Goal: Task Accomplishment & Management: Use online tool/utility

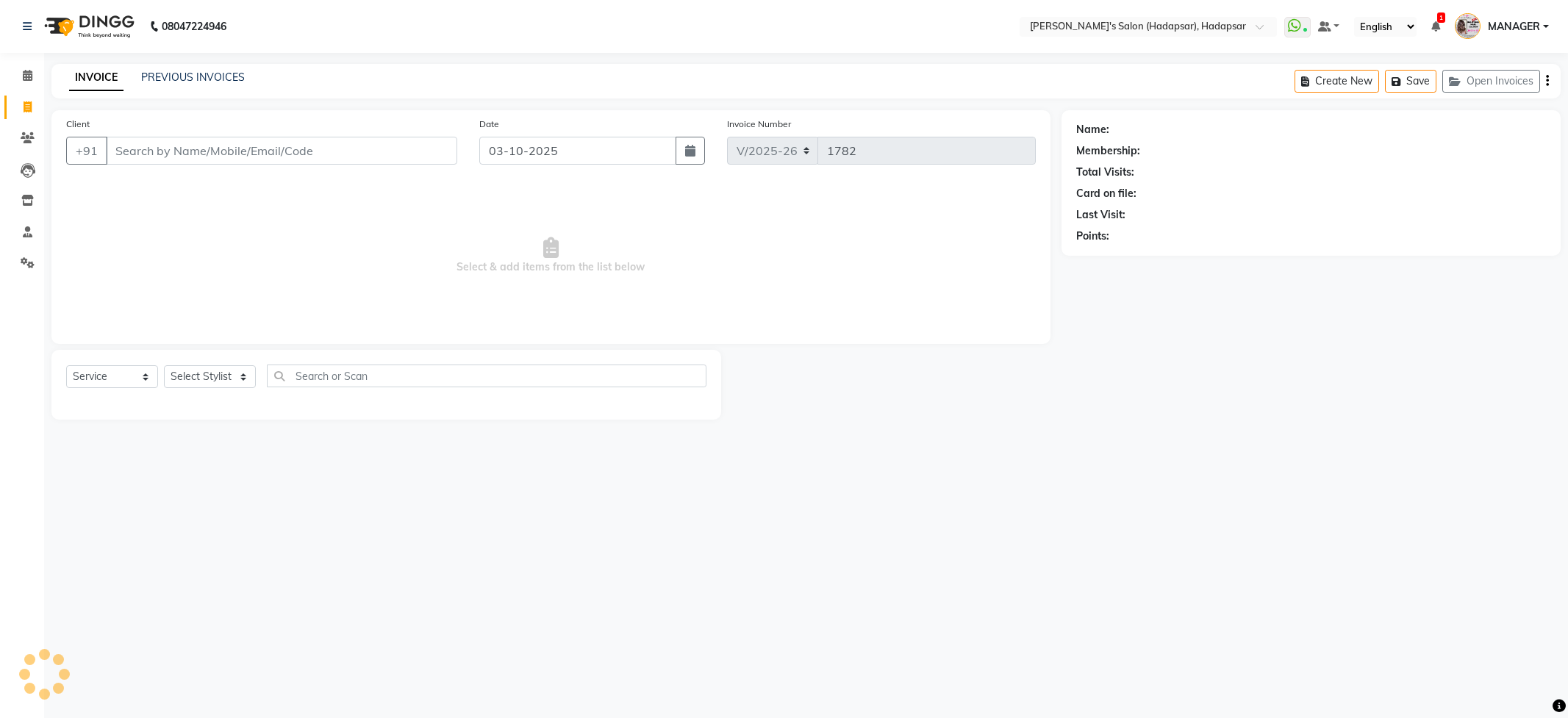
select select "108"
select select "service"
select select "6965"
click at [164, 365] on select "Select Stylist ABHI [PERSON_NAME] [PERSON_NAME] MANAGER [PERSON_NAME] PRIYA [PE…" at bounding box center [234, 376] width 140 height 23
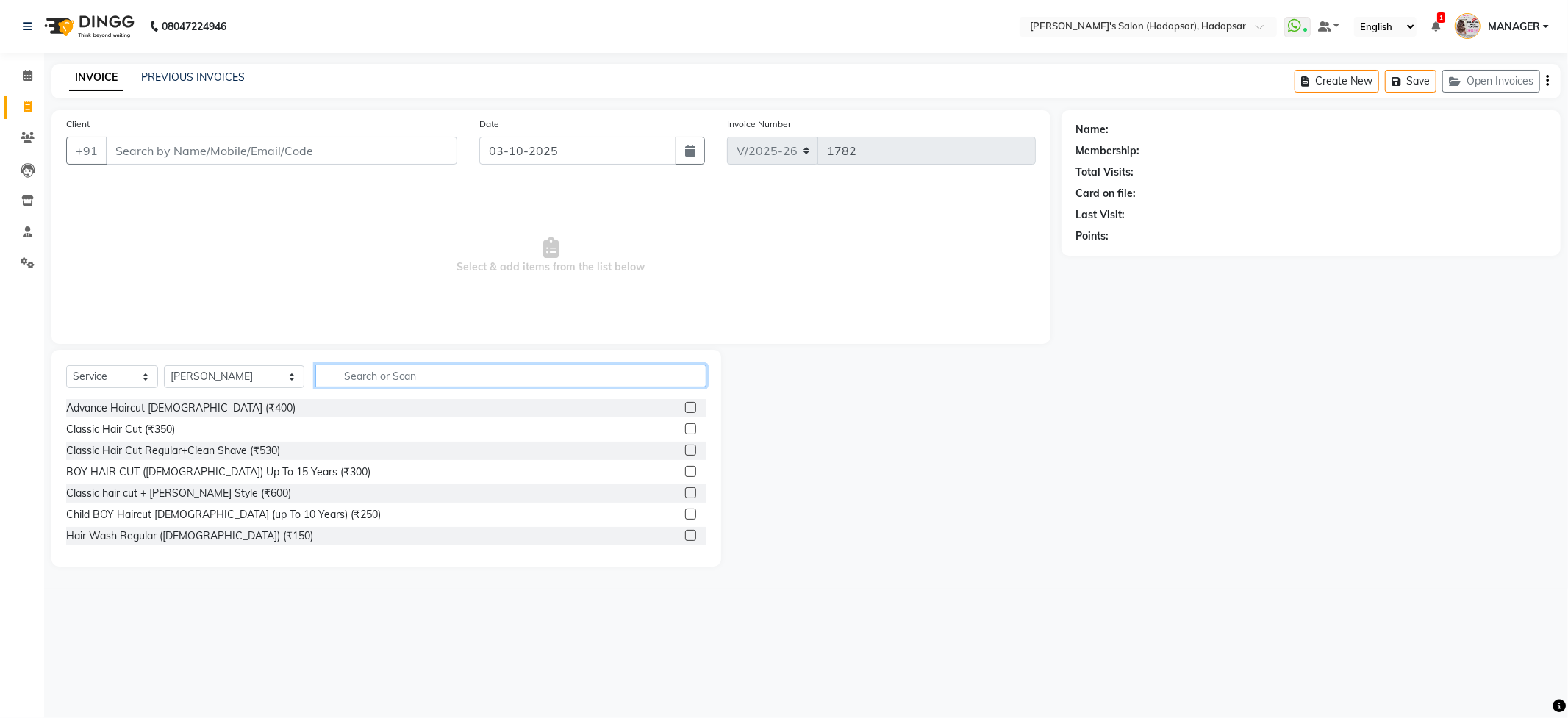
click at [343, 368] on input "text" at bounding box center [511, 375] width 391 height 23
click at [685, 492] on label at bounding box center [690, 492] width 11 height 11
click at [685, 492] on input "checkbox" at bounding box center [690, 493] width 10 height 10
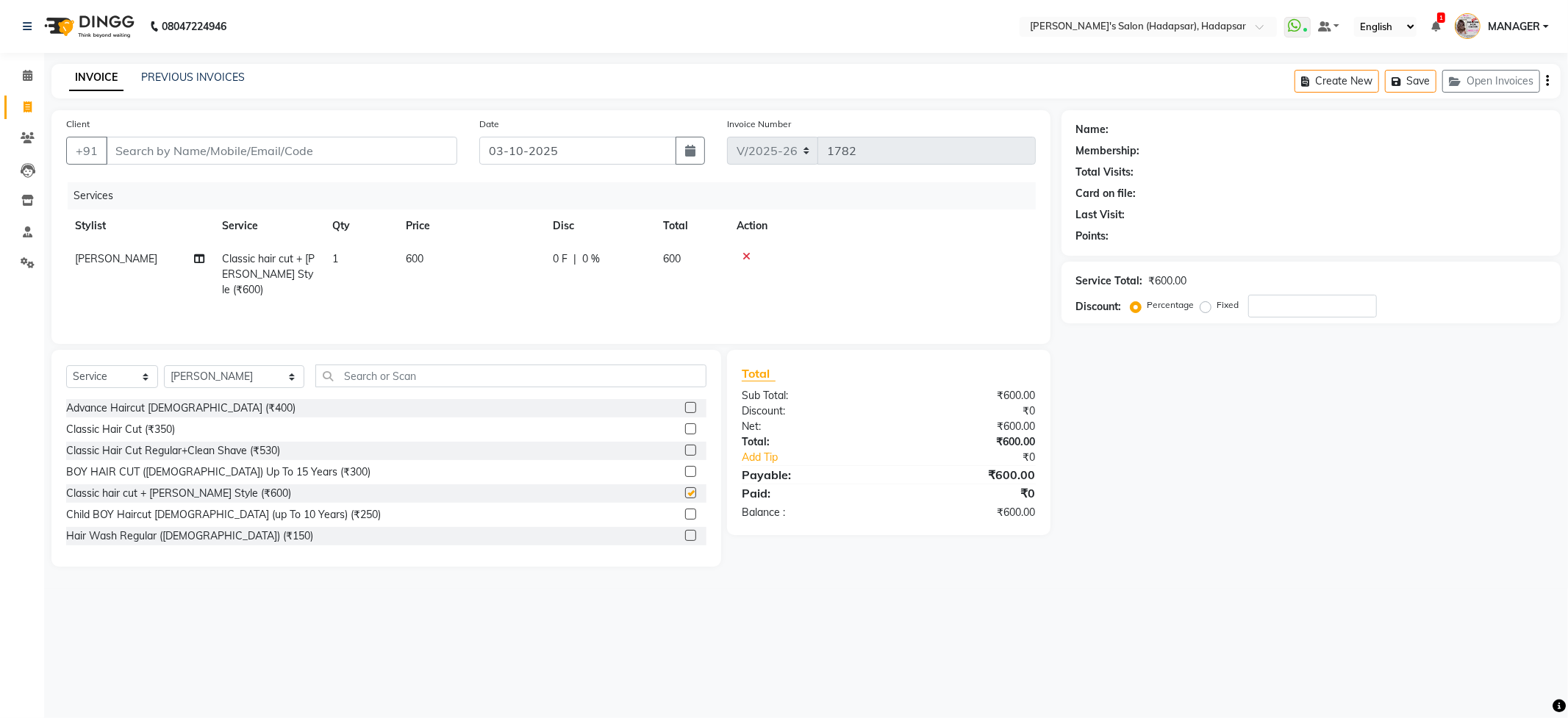
checkbox input "false"
click at [445, 382] on input "text" at bounding box center [511, 375] width 391 height 23
click at [685, 426] on label at bounding box center [690, 429] width 11 height 11
click at [685, 426] on input "checkbox" at bounding box center [690, 430] width 10 height 10
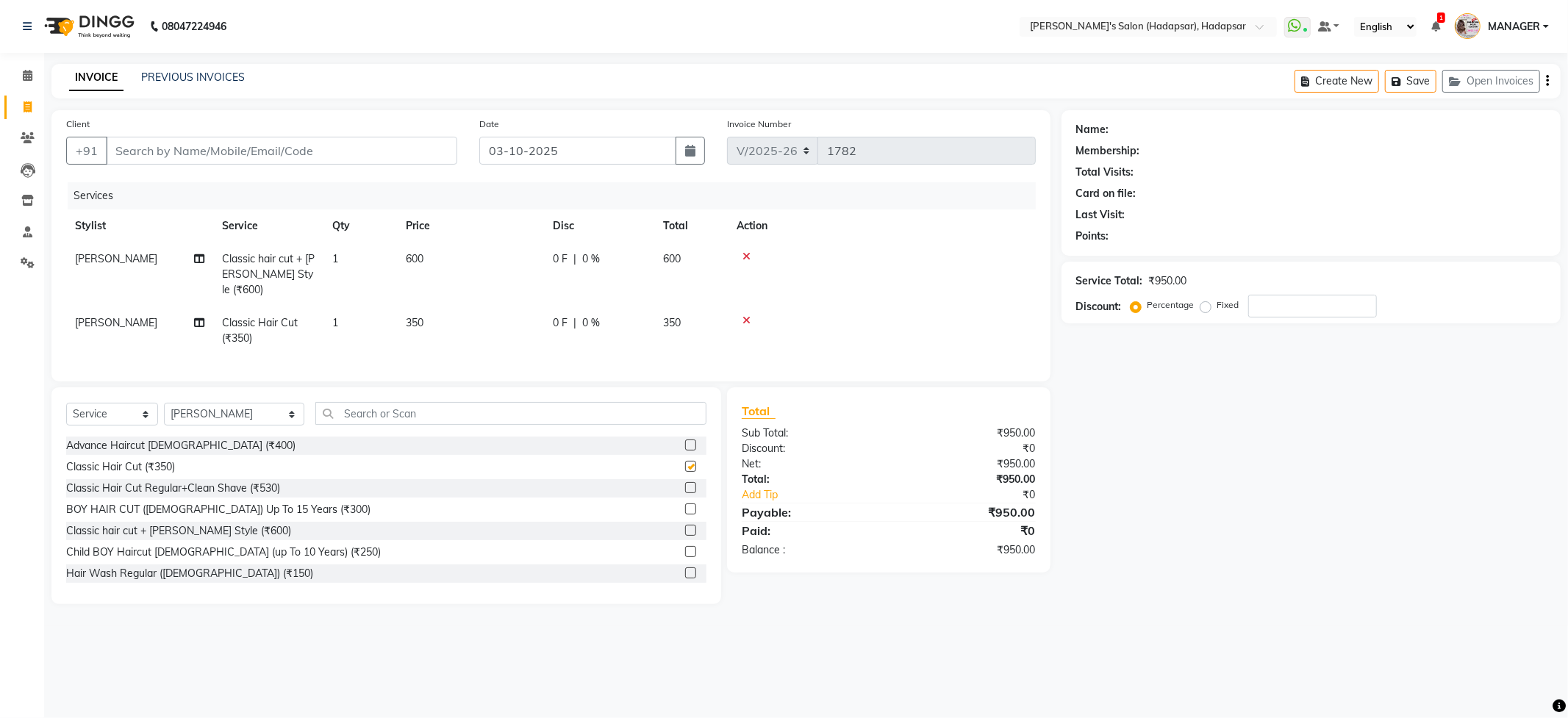
checkbox input "false"
click at [112, 316] on span "[PERSON_NAME]" at bounding box center [116, 323] width 82 height 14
select select "6965"
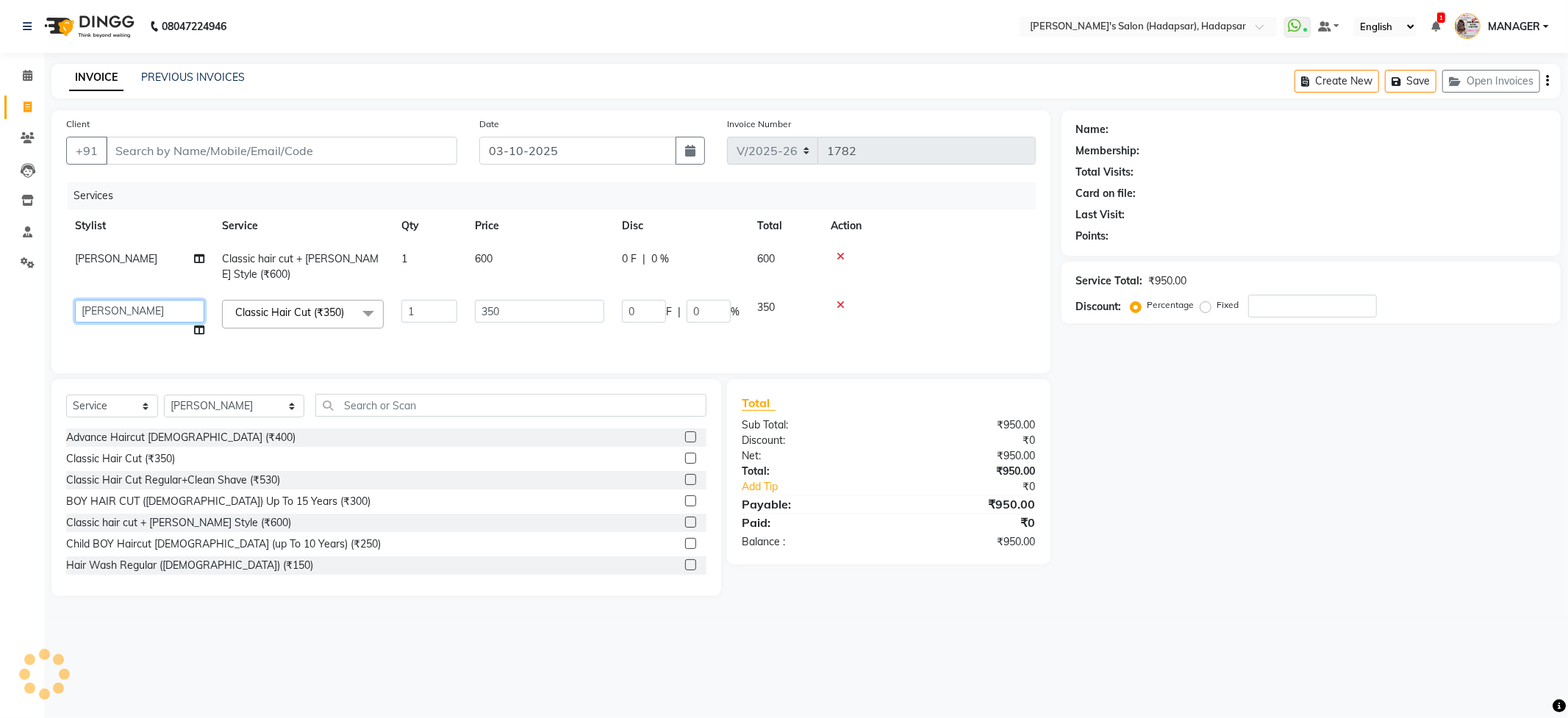
click at [171, 304] on select "[PERSON_NAME] [PERSON_NAME] MANAGER [PERSON_NAME] PRIYA [PERSON_NAME] [PERSON_N…" at bounding box center [140, 311] width 129 height 23
select select "82667"
click at [495, 256] on td "600" at bounding box center [540, 266] width 147 height 49
select select "6965"
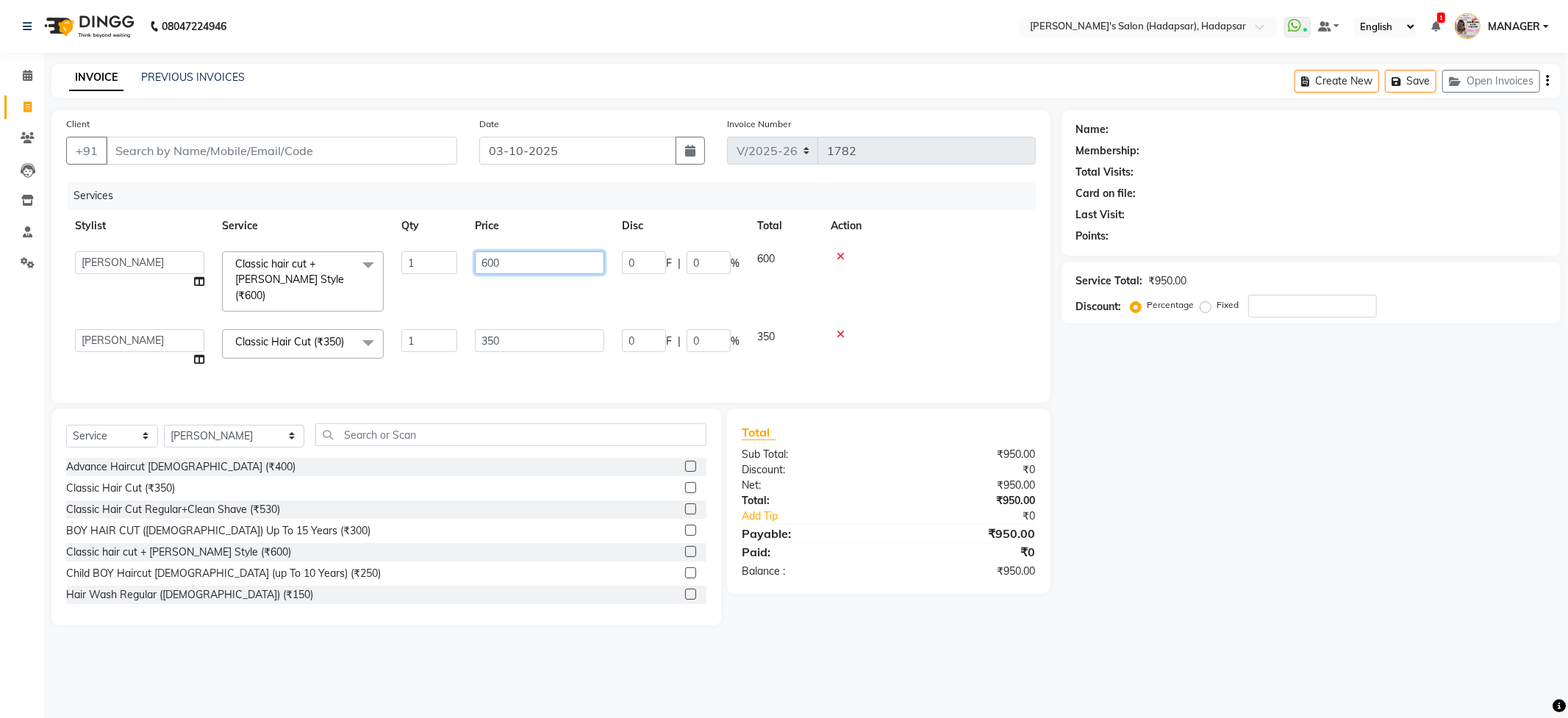
click at [513, 261] on input "600" at bounding box center [540, 262] width 129 height 23
type input "650"
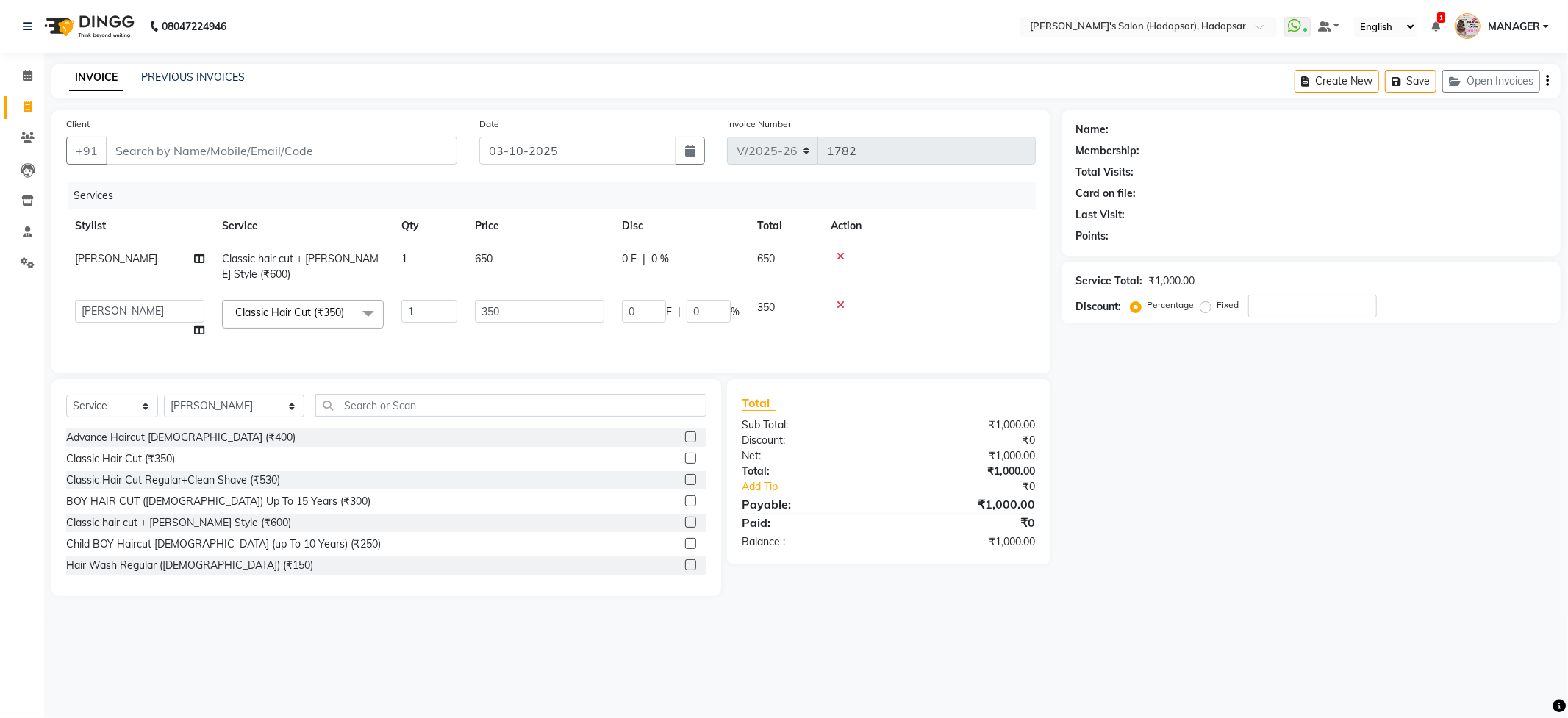
drag, startPoint x: 1233, startPoint y: 480, endPoint x: 0, endPoint y: 85, distance: 1294.7
click at [1227, 477] on div "Name: Membership: Total Visits: Card on file: Last Visit: Points: Service Total…" at bounding box center [1317, 353] width 510 height 486
click at [340, 153] on input "Client" at bounding box center [281, 151] width 352 height 28
type input "2"
type input "0"
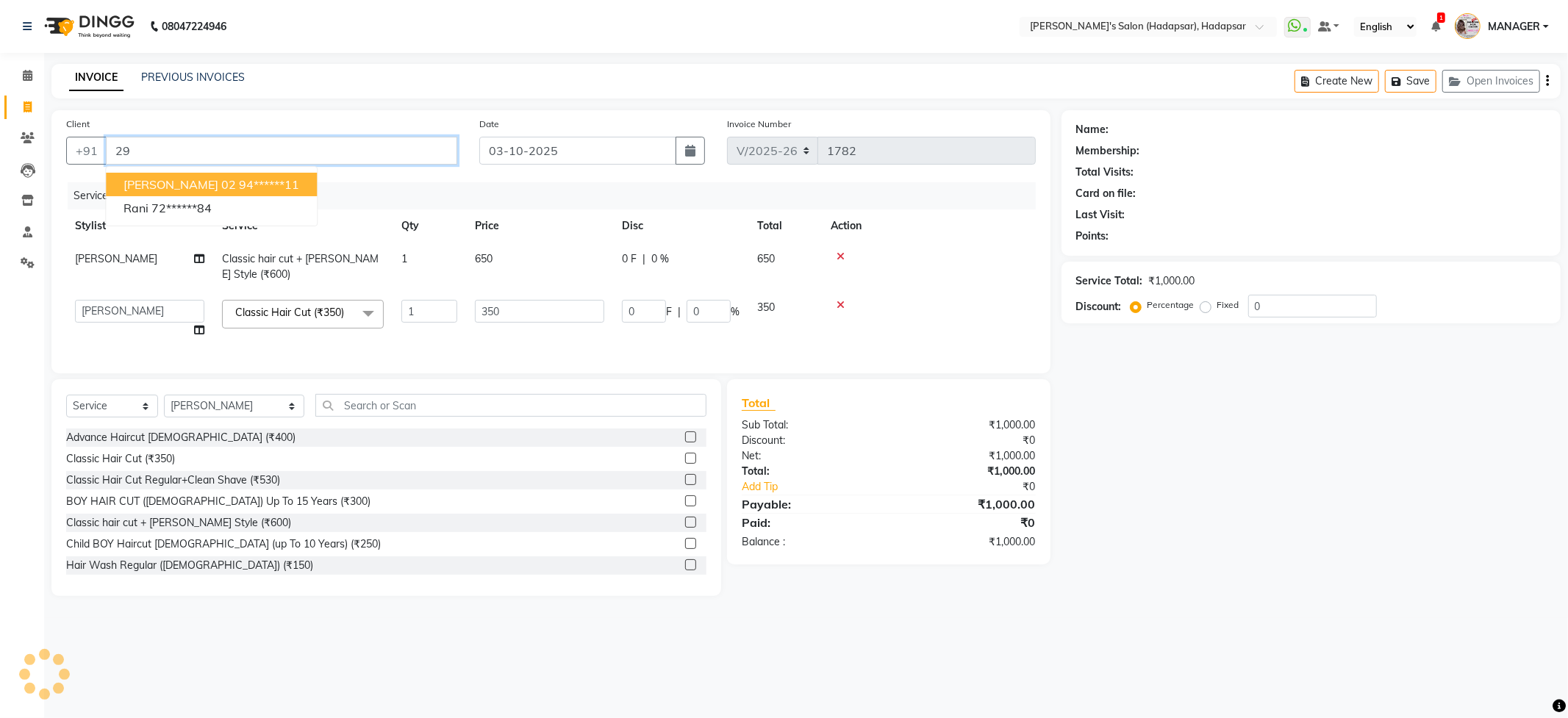
type input "2"
click at [215, 175] on button "[PERSON_NAME] 98******12" at bounding box center [202, 185] width 194 height 24
type input "98******12"
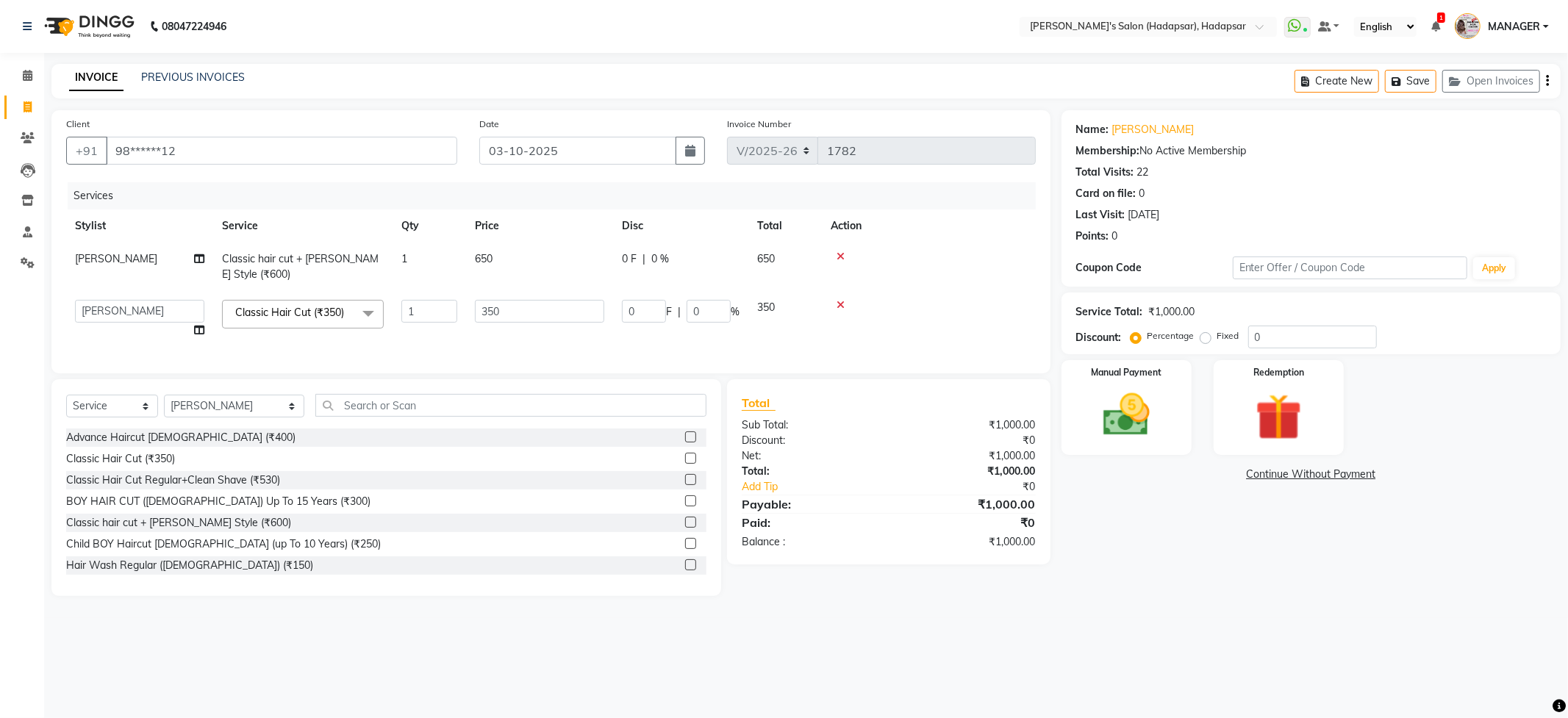
click at [497, 250] on td "650" at bounding box center [540, 266] width 147 height 49
select select "6965"
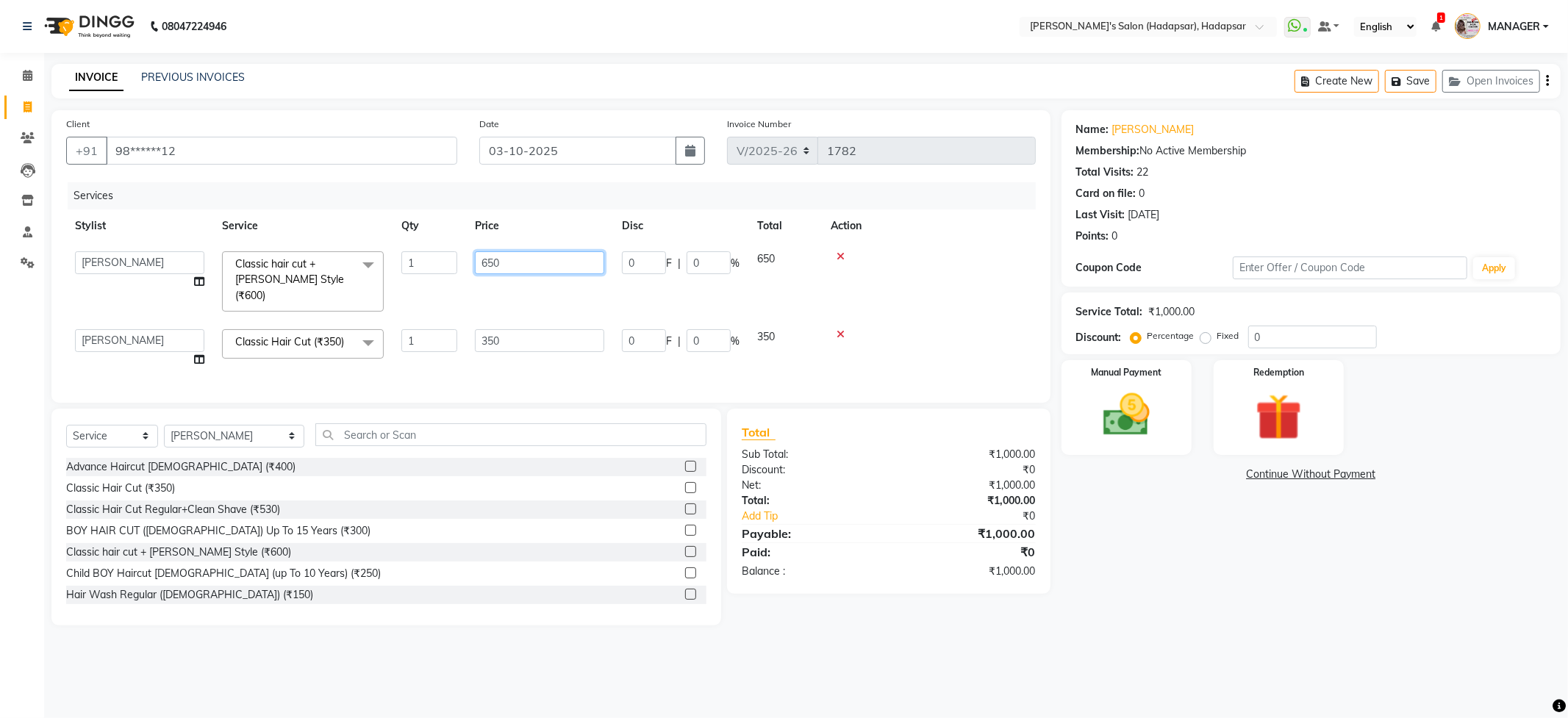
click at [513, 261] on input "650" at bounding box center [540, 262] width 129 height 23
type input "6"
type input "600"
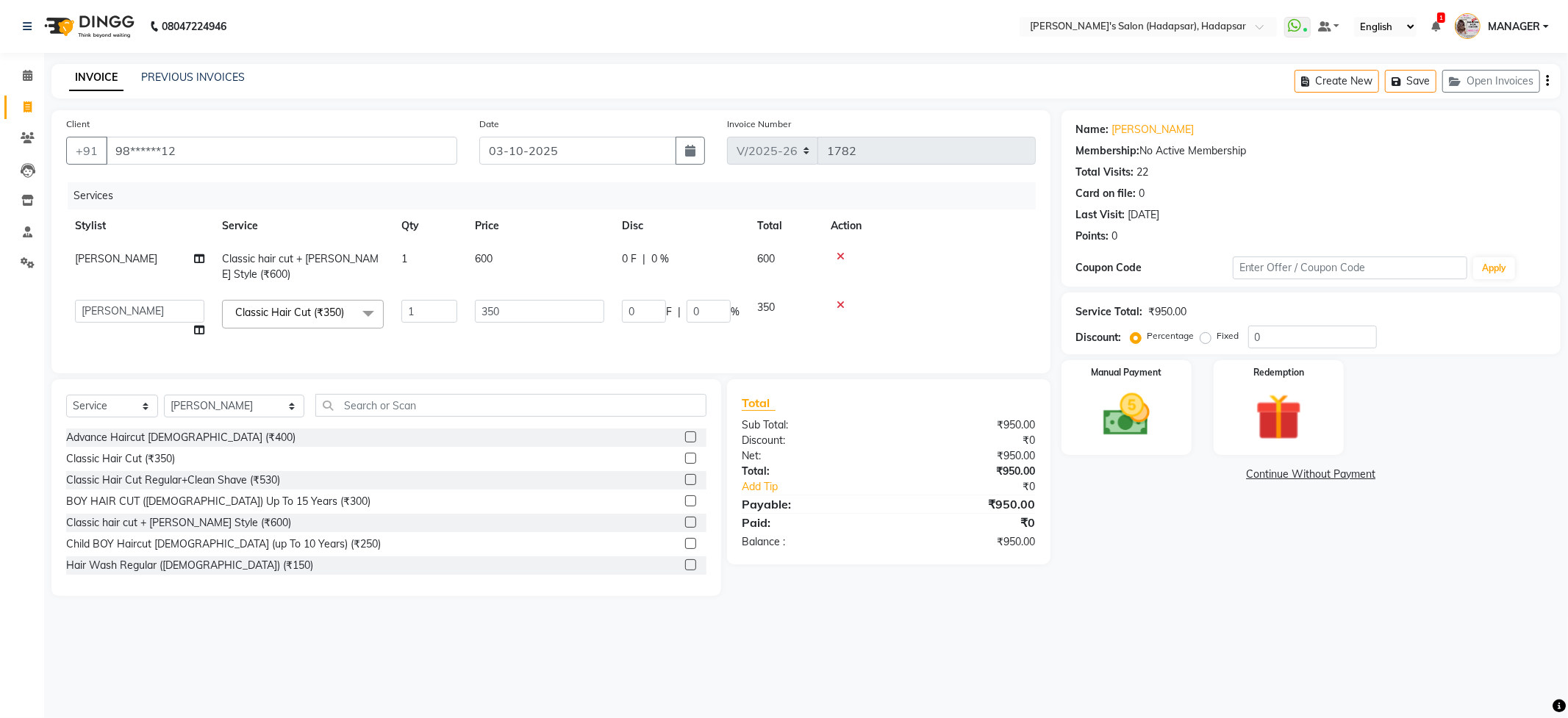
click at [1142, 611] on main "INVOICE PREVIOUS INVOICES Create New Save Open Invoices Client +91 98******12 D…" at bounding box center [806, 340] width 1524 height 554
click at [1153, 419] on img at bounding box center [1126, 415] width 79 height 56
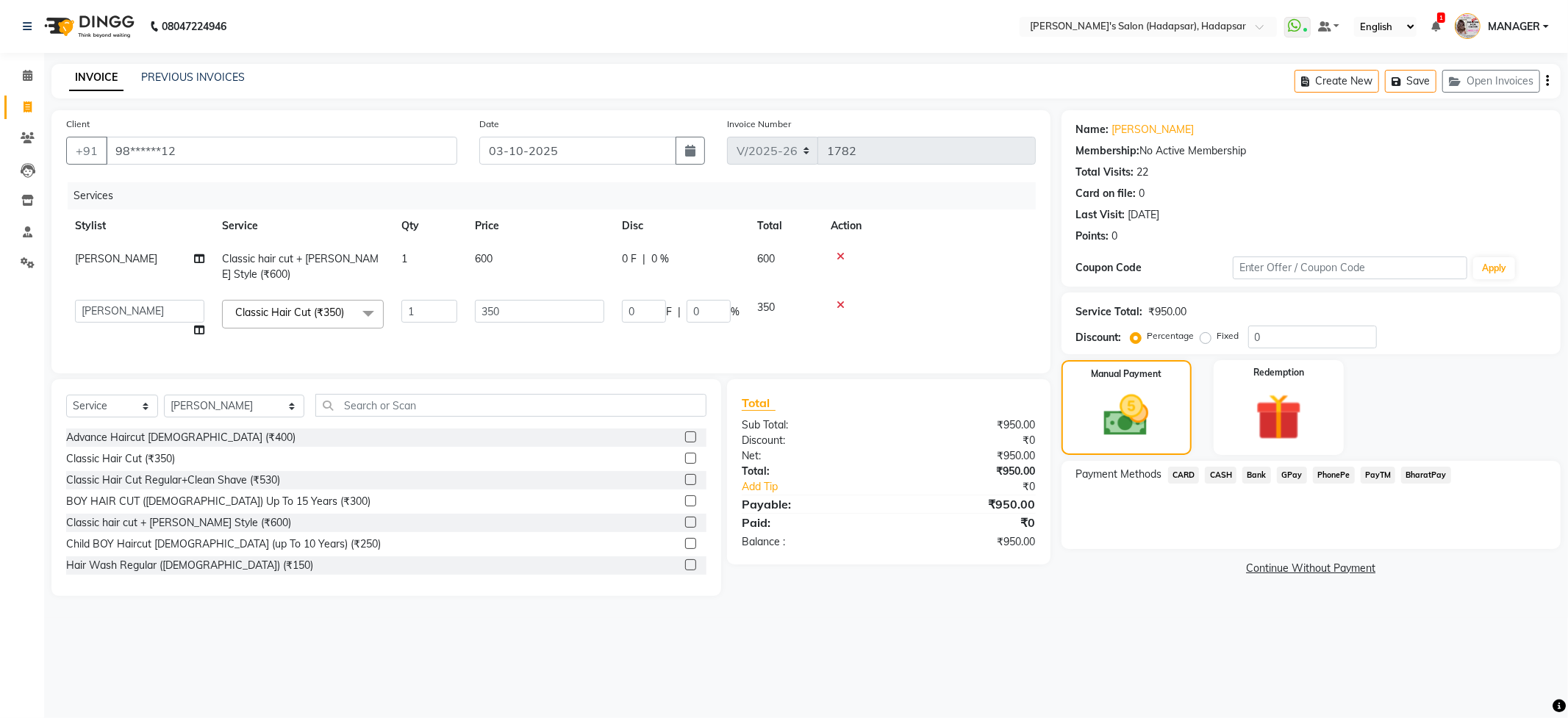
click at [1338, 477] on span "PhonePe" at bounding box center [1334, 475] width 42 height 17
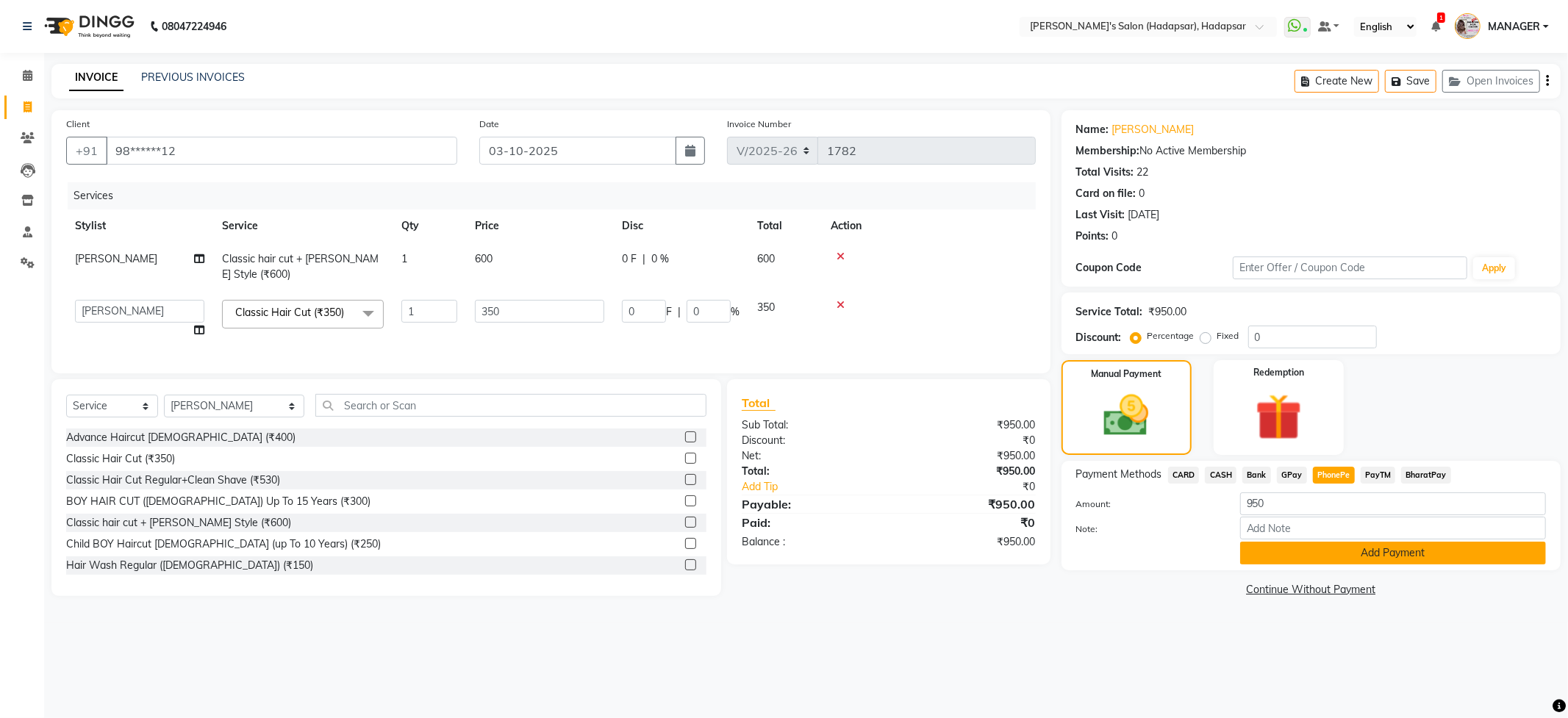
click at [1362, 554] on button "Add Payment" at bounding box center [1393, 553] width 306 height 23
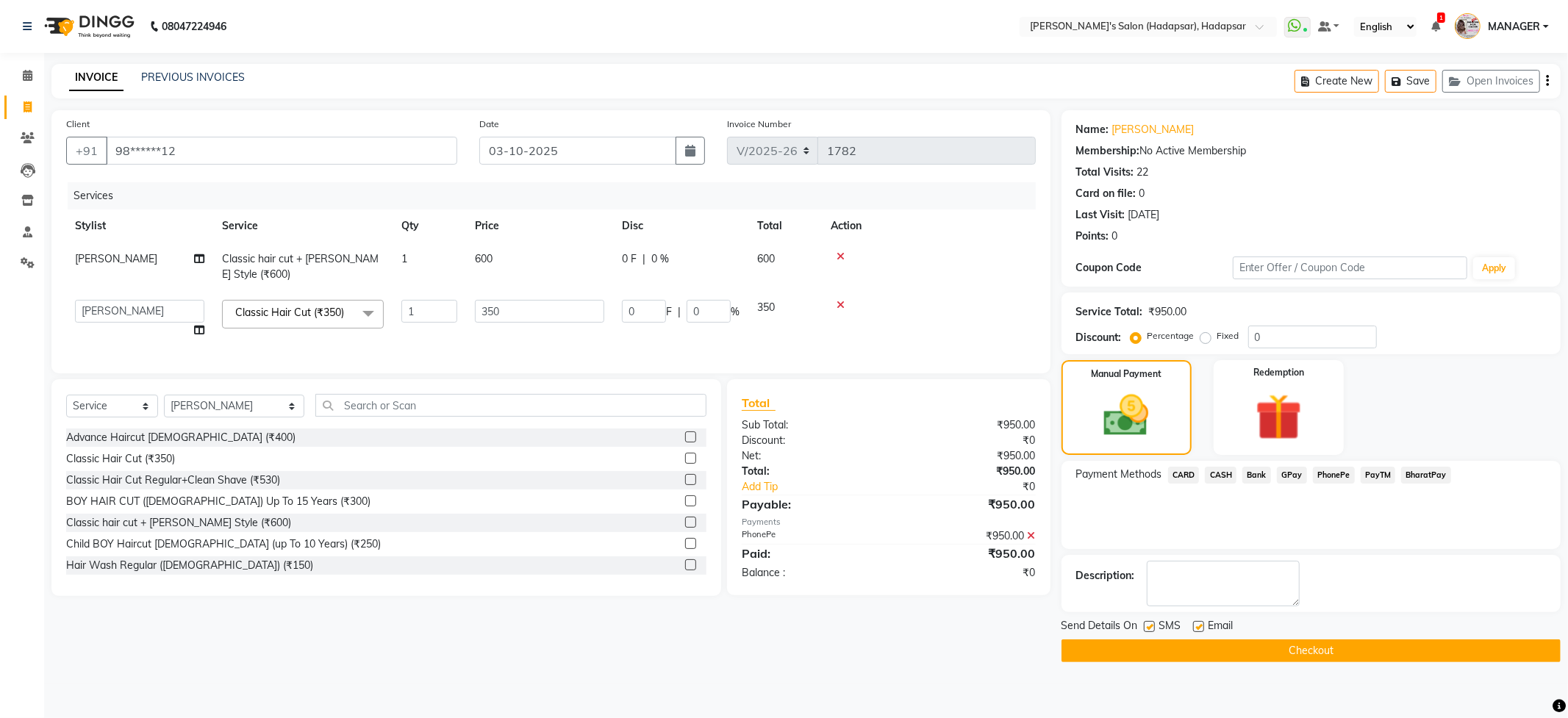
click at [1310, 659] on button "Checkout" at bounding box center [1311, 650] width 499 height 23
